Goal: Transaction & Acquisition: Purchase product/service

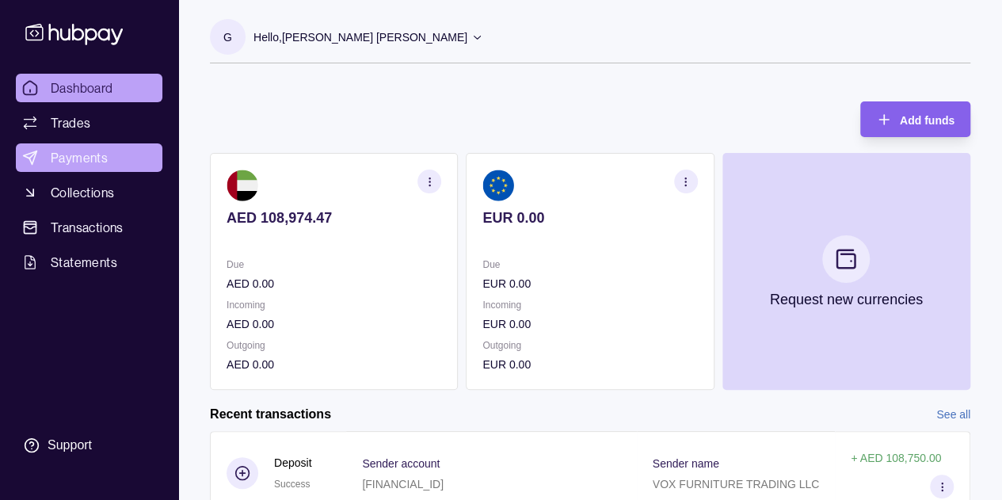
click at [76, 158] on span "Payments" at bounding box center [79, 157] width 57 height 19
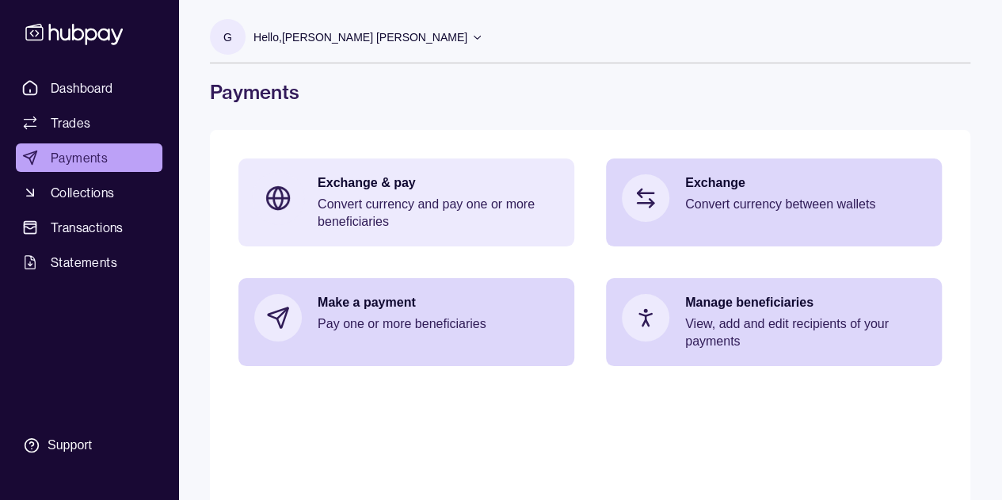
click at [383, 210] on p "Convert currency and pay one or more beneficiaries" at bounding box center [438, 213] width 241 height 35
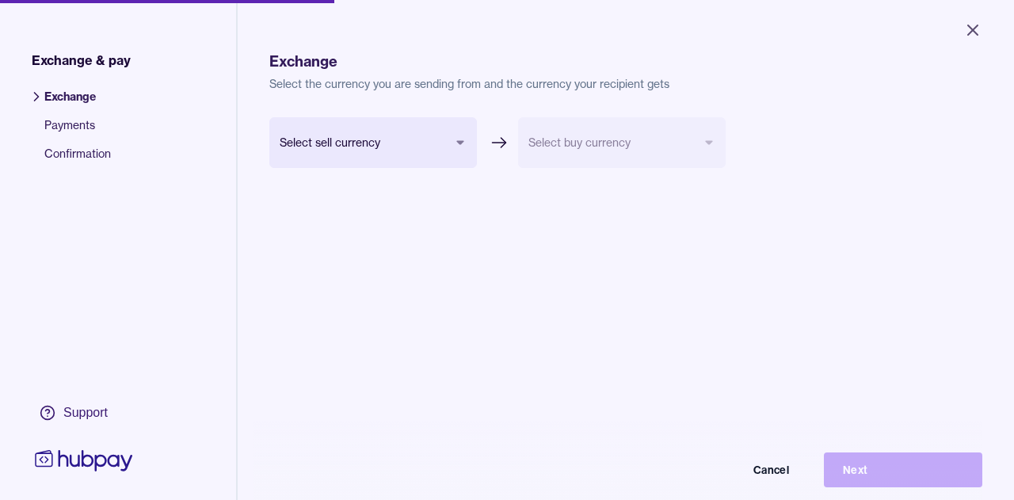
click at [453, 145] on body "Close Exchange & pay Exchange Payments Confirmation Support Exchange Select the…" at bounding box center [507, 250] width 1014 height 500
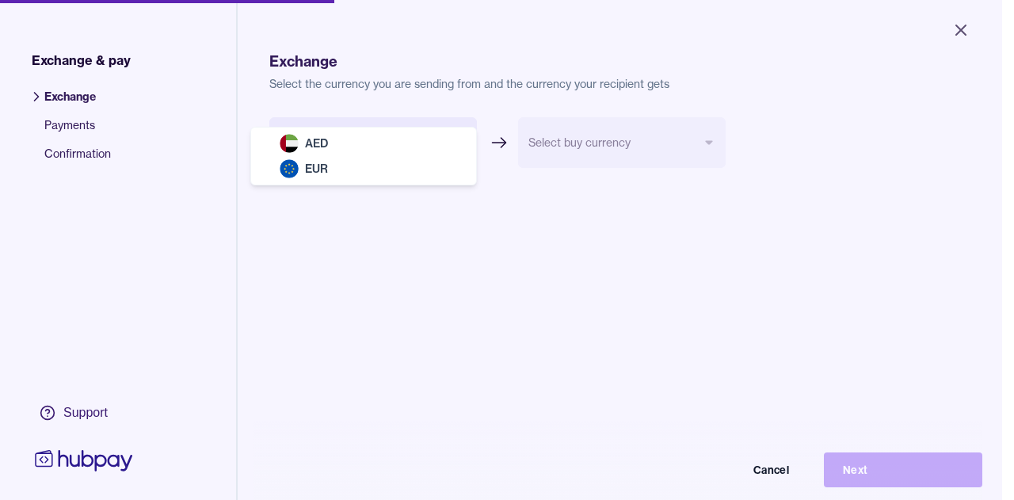
select select "***"
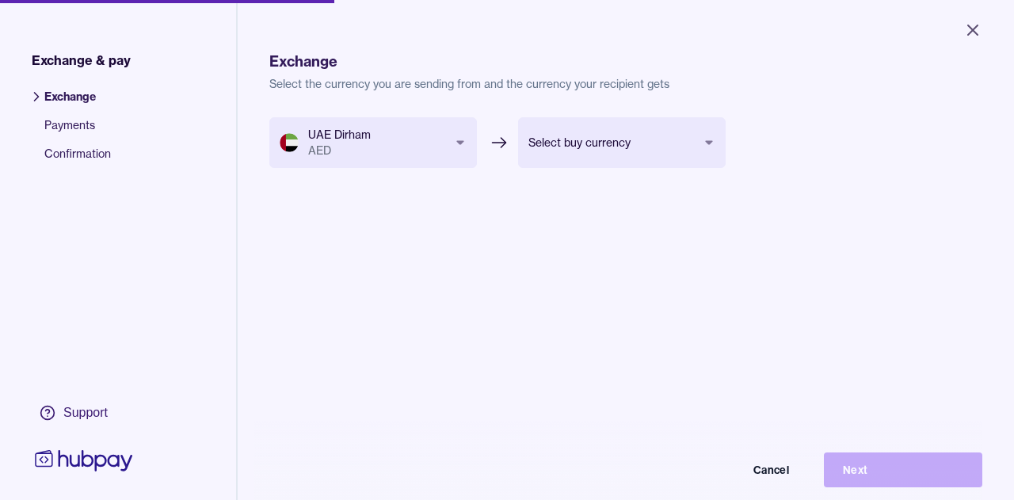
click at [597, 146] on body "Close Exchange & pay Exchange Payments Confirmation Support Exchange Select the…" at bounding box center [507, 250] width 1014 height 500
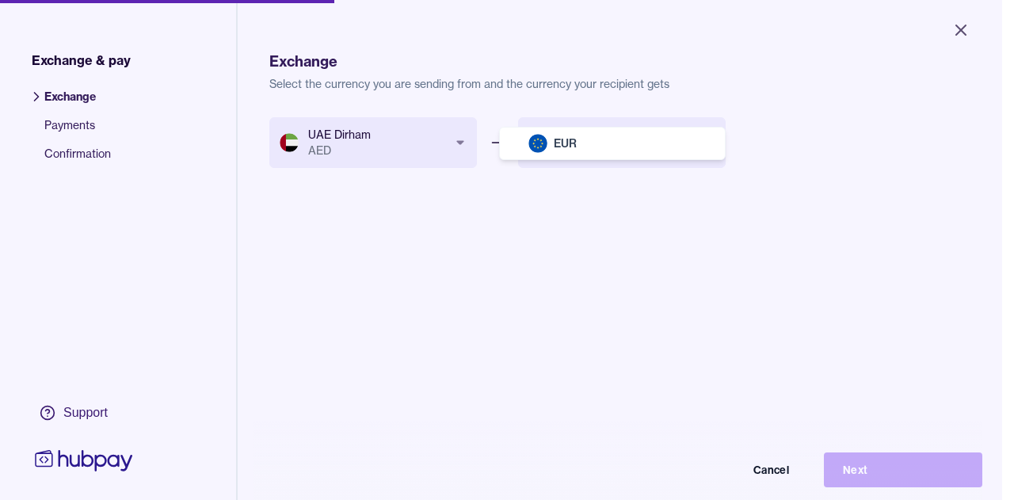
select select "***"
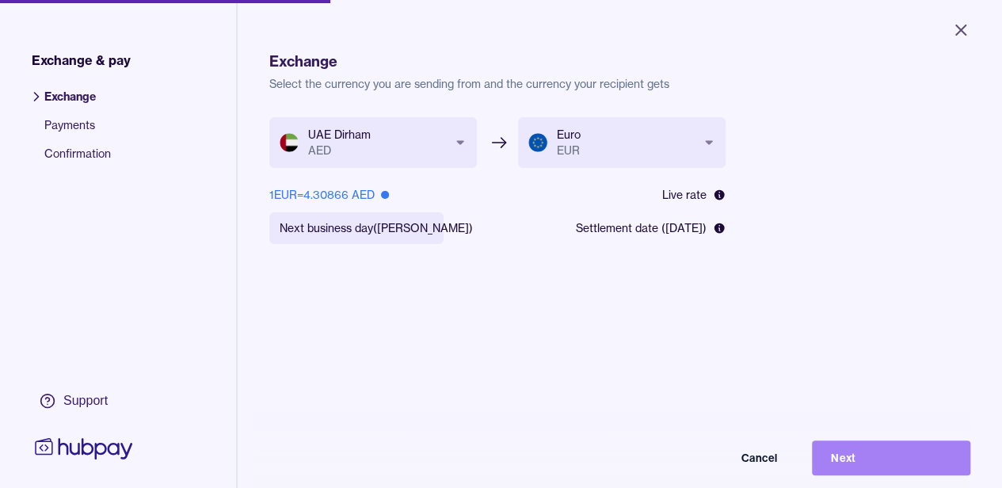
click at [882, 462] on button "Next" at bounding box center [891, 458] width 158 height 35
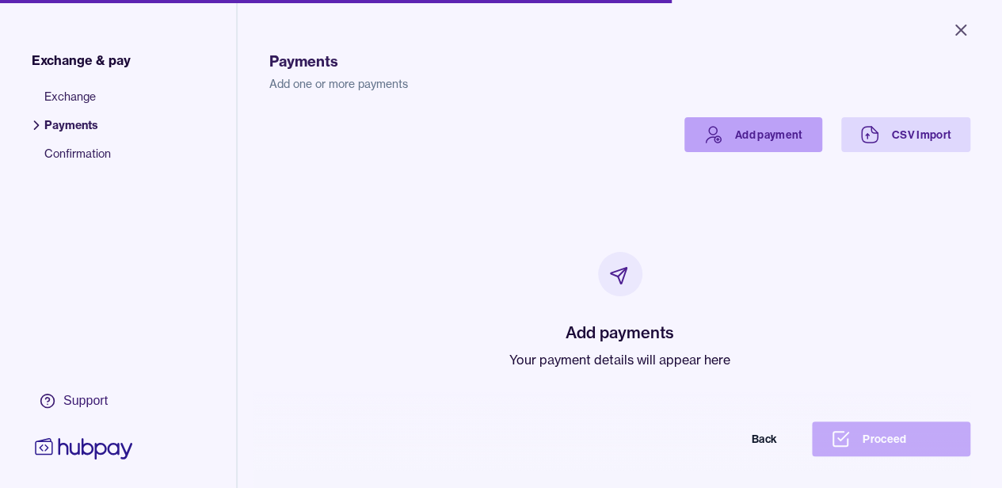
click at [740, 136] on link "Add payment" at bounding box center [754, 134] width 138 height 35
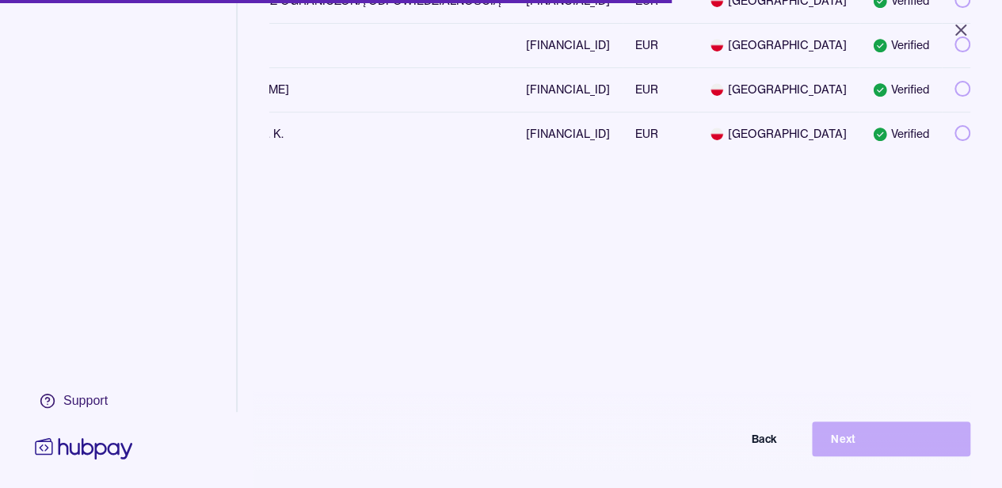
scroll to position [0, 190]
click at [956, 128] on button "button" at bounding box center [963, 133] width 16 height 16
click at [842, 451] on button "Next" at bounding box center [891, 439] width 158 height 35
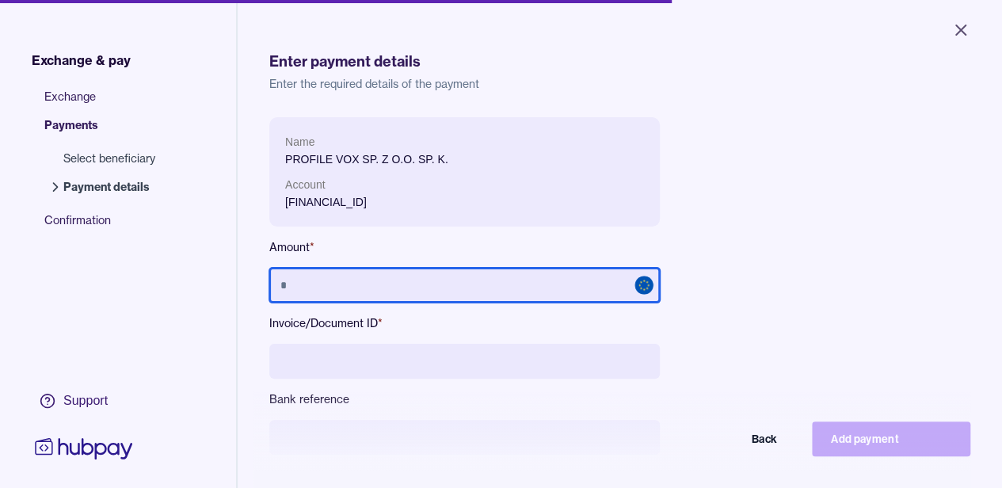
click at [420, 288] on input "text" at bounding box center [464, 285] width 391 height 35
type input "******"
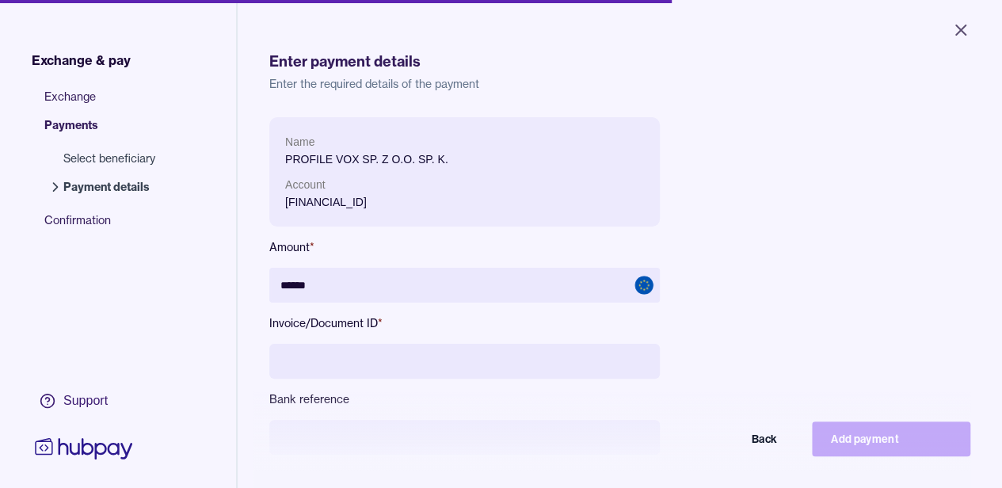
click at [441, 365] on input at bounding box center [464, 361] width 391 height 35
click at [381, 362] on input "********" at bounding box center [464, 361] width 391 height 35
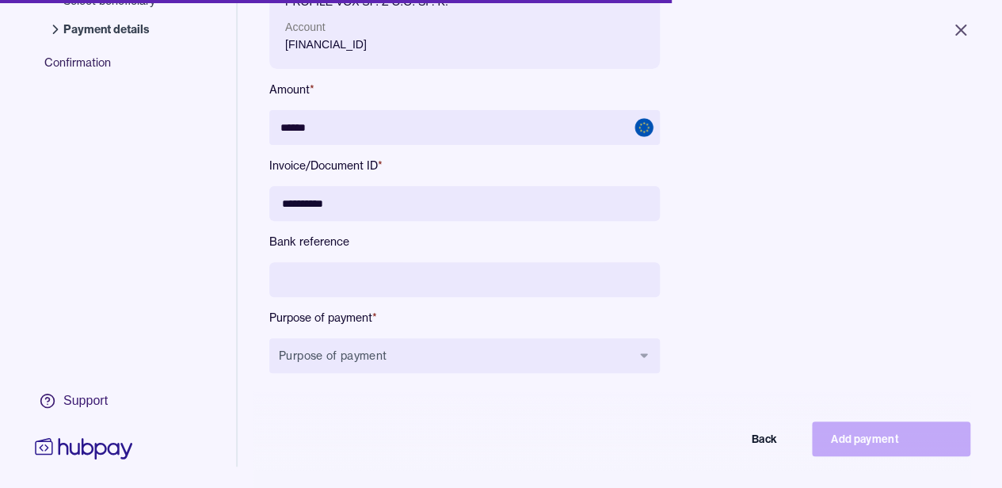
scroll to position [133, 0]
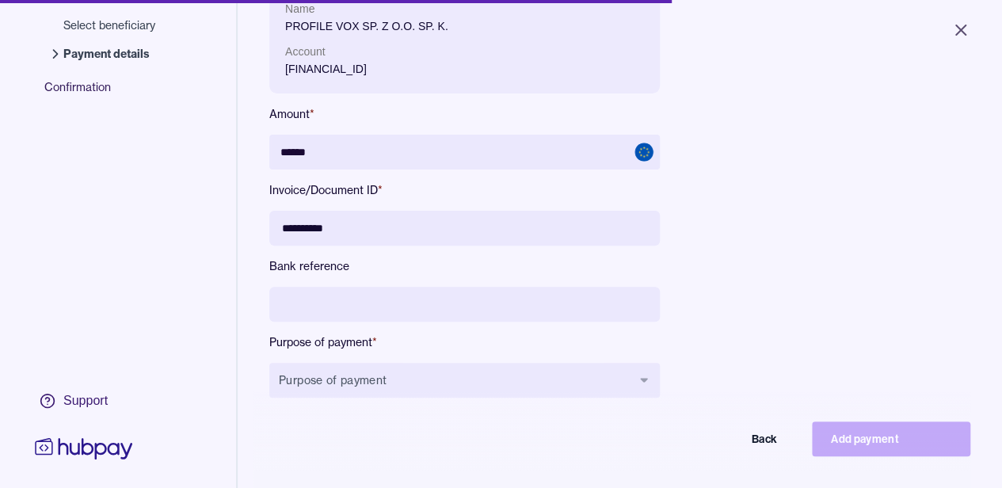
type input "**********"
click at [397, 289] on input at bounding box center [464, 304] width 391 height 35
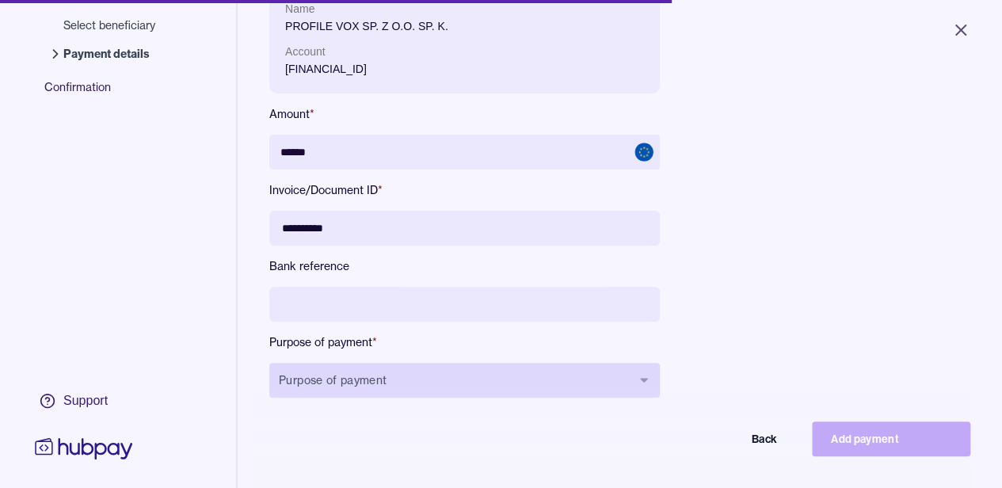
click at [449, 375] on button "Purpose of payment" at bounding box center [464, 380] width 391 height 35
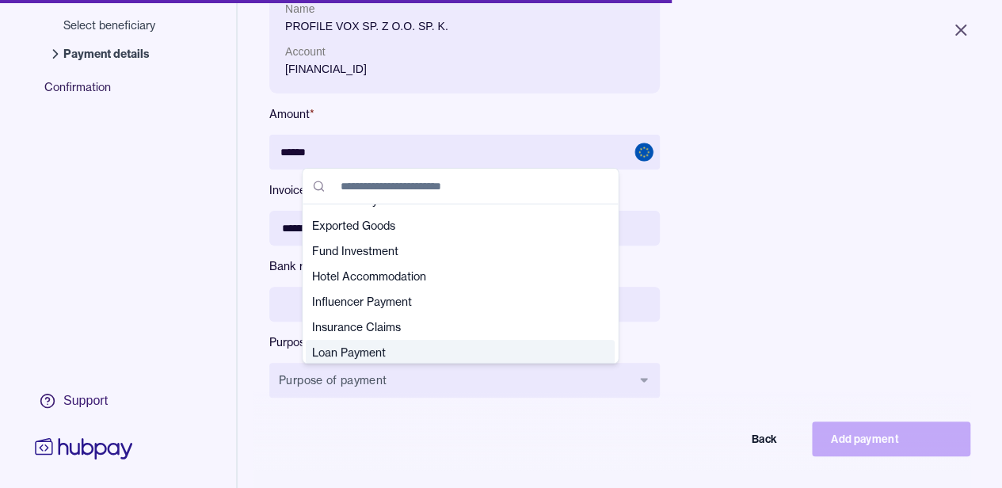
scroll to position [79, 0]
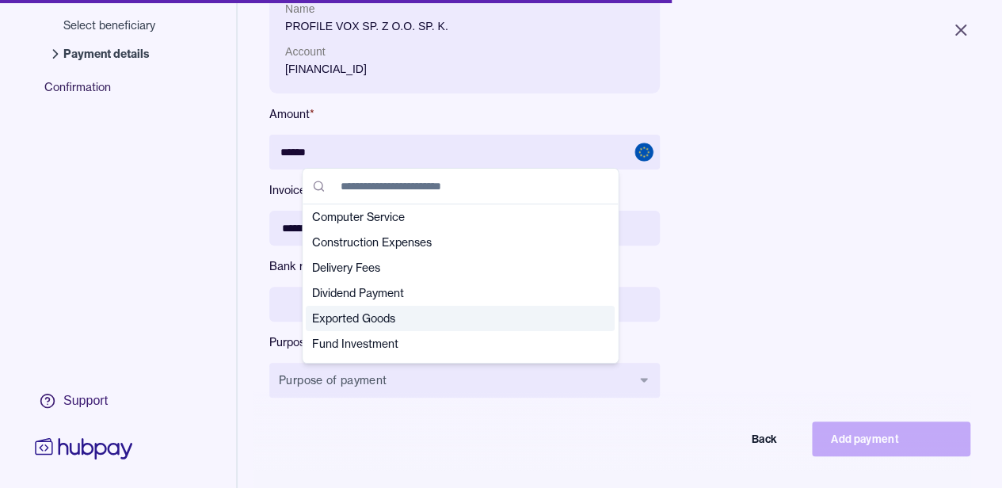
click at [361, 317] on span "Exported Goods" at bounding box center [450, 319] width 277 height 16
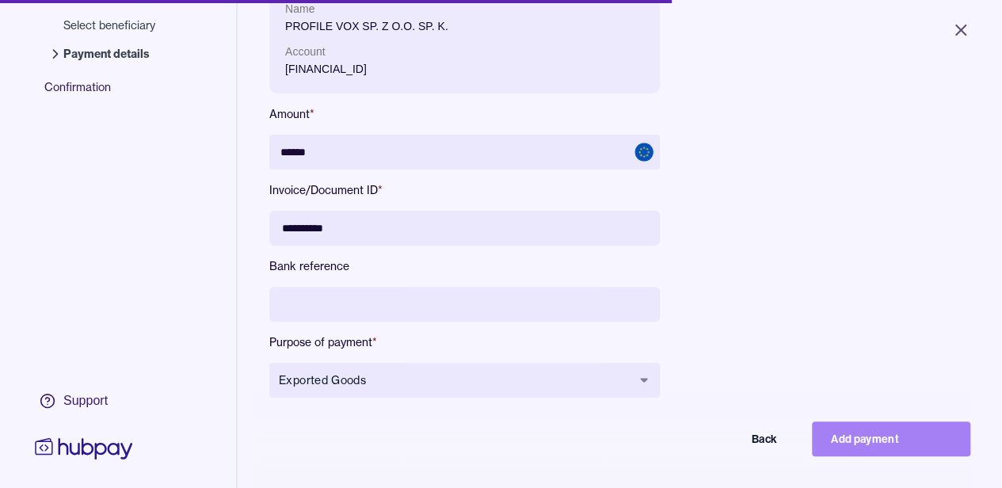
click at [857, 454] on button "Add payment" at bounding box center [891, 439] width 158 height 35
type input "*****"
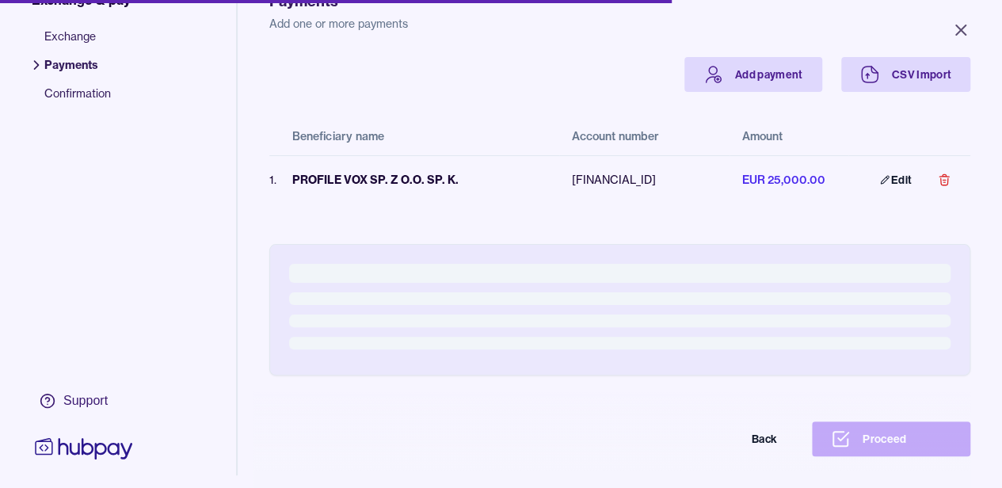
scroll to position [124, 0]
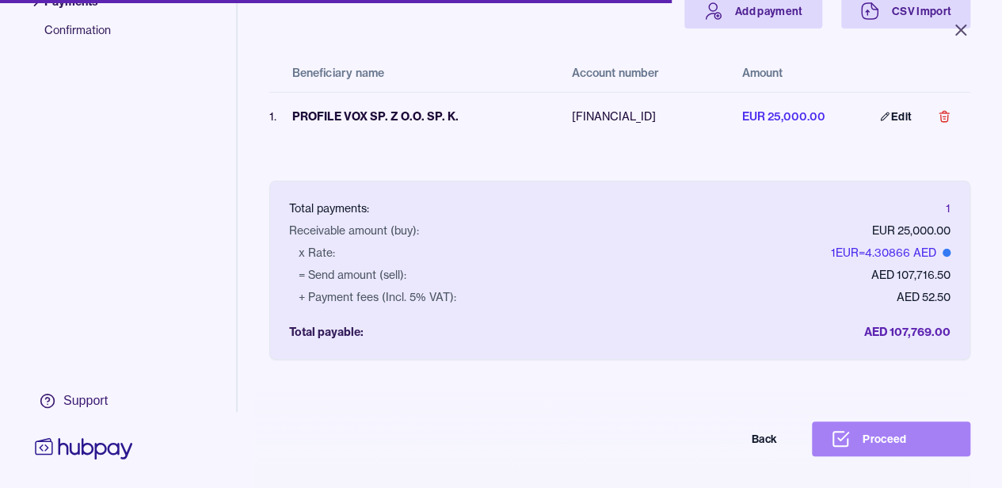
click at [905, 456] on button "Proceed" at bounding box center [891, 439] width 158 height 35
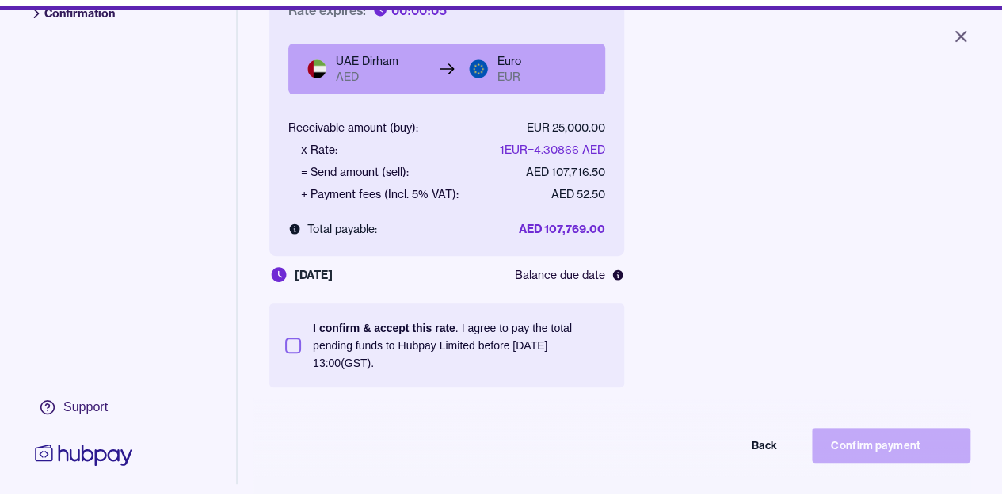
scroll to position [158, 0]
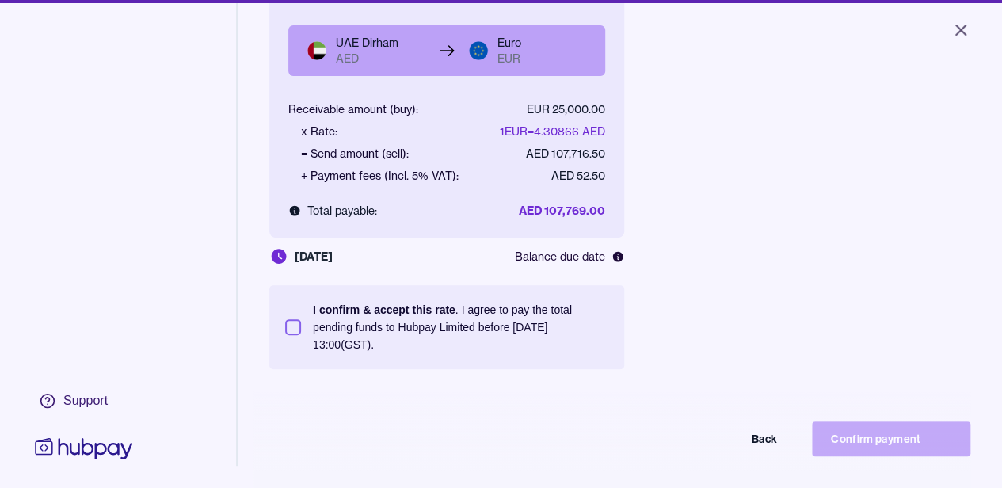
click at [288, 319] on section "I confirm & accept this rate . I agree to pay the total pending funds to Hubpay…" at bounding box center [446, 327] width 323 height 52
click at [295, 329] on button "I confirm & accept this rate . I agree to pay the total pending funds to Hubpay…" at bounding box center [293, 327] width 16 height 16
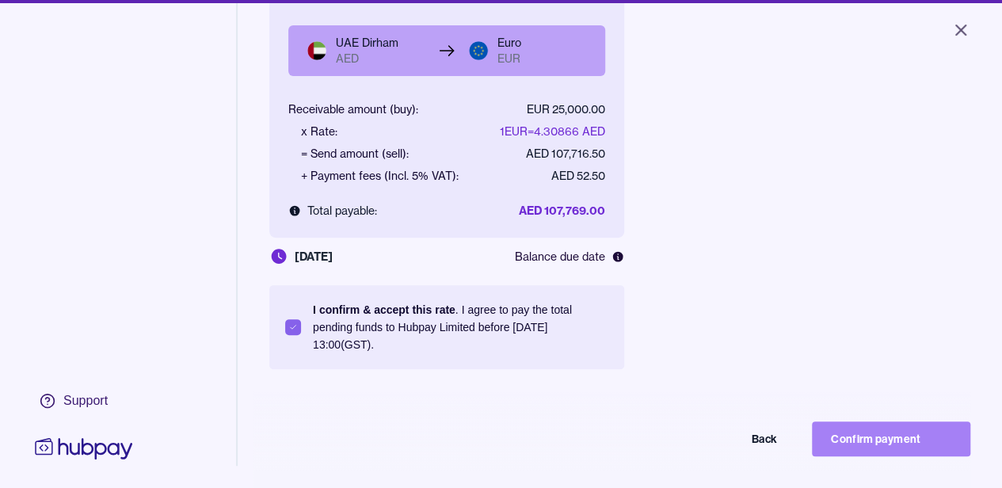
click at [916, 454] on button "Confirm payment" at bounding box center [891, 439] width 158 height 35
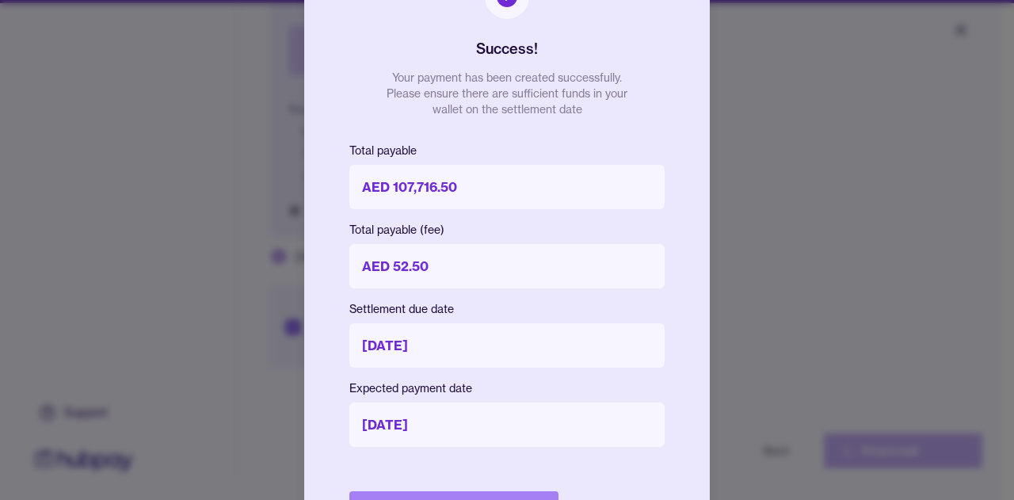
click at [453, 494] on button "Done" at bounding box center [453, 508] width 209 height 35
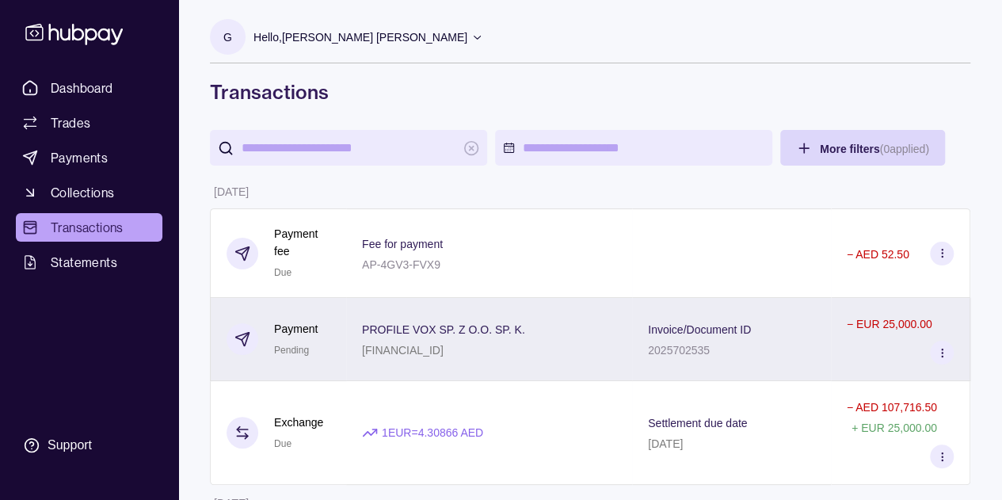
click at [943, 357] on section at bounding box center [942, 353] width 24 height 24
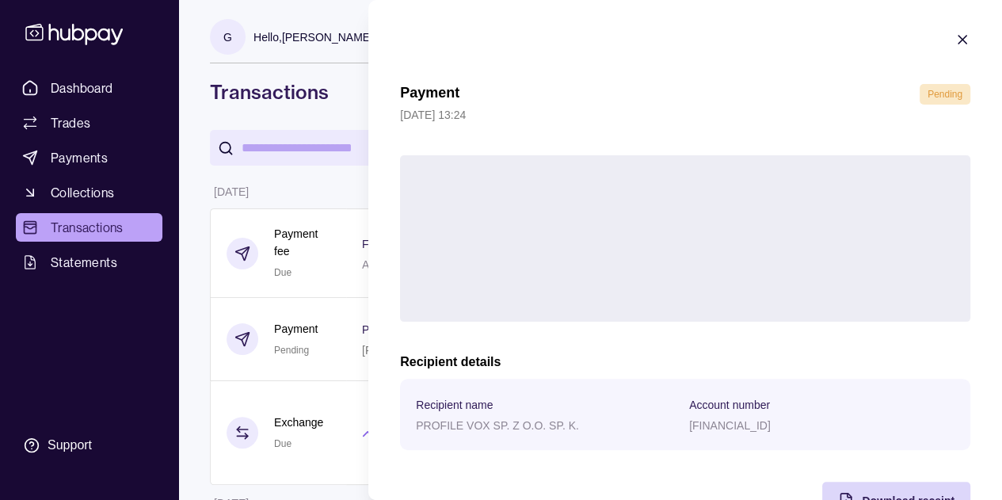
scroll to position [49, 0]
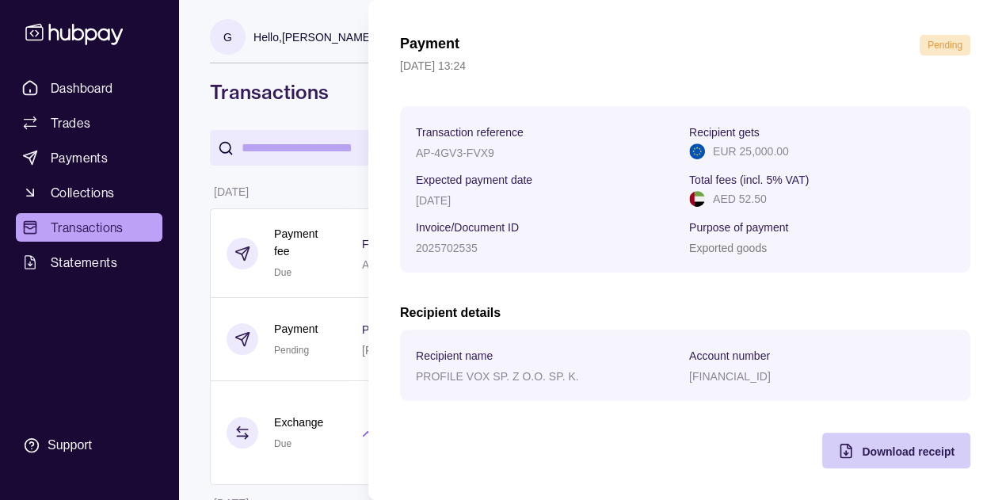
click at [908, 456] on span "Download receipt" at bounding box center [908, 451] width 93 height 13
